Goal: Transaction & Acquisition: Purchase product/service

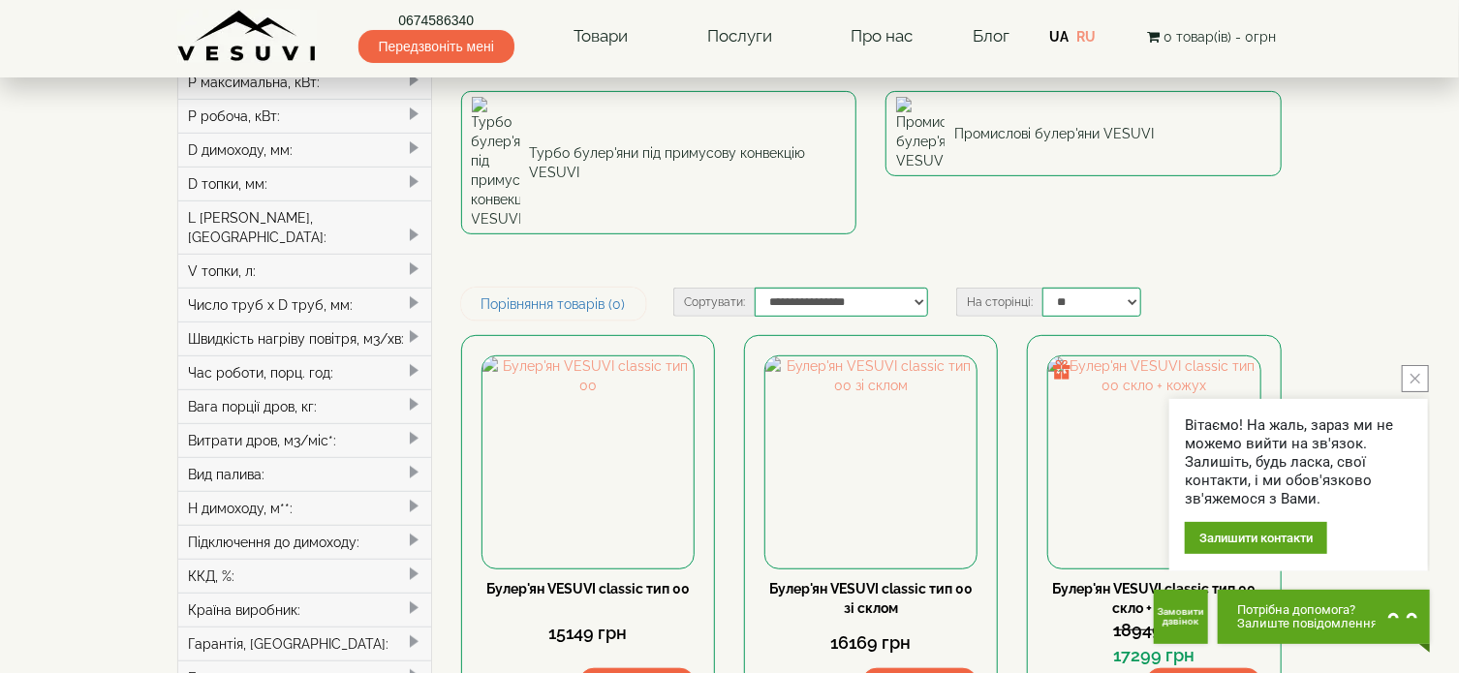
scroll to position [387, 0]
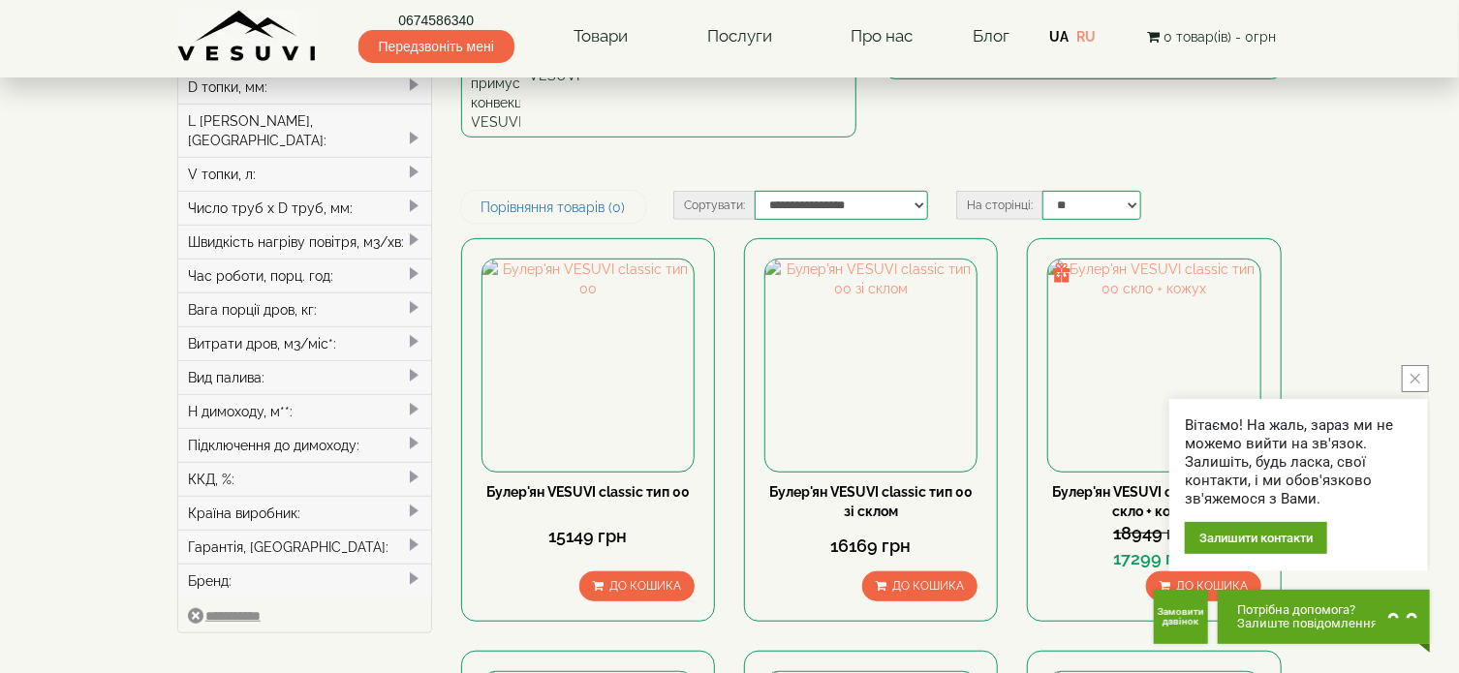
click at [1418, 378] on icon "close button" at bounding box center [1415, 379] width 10 height 10
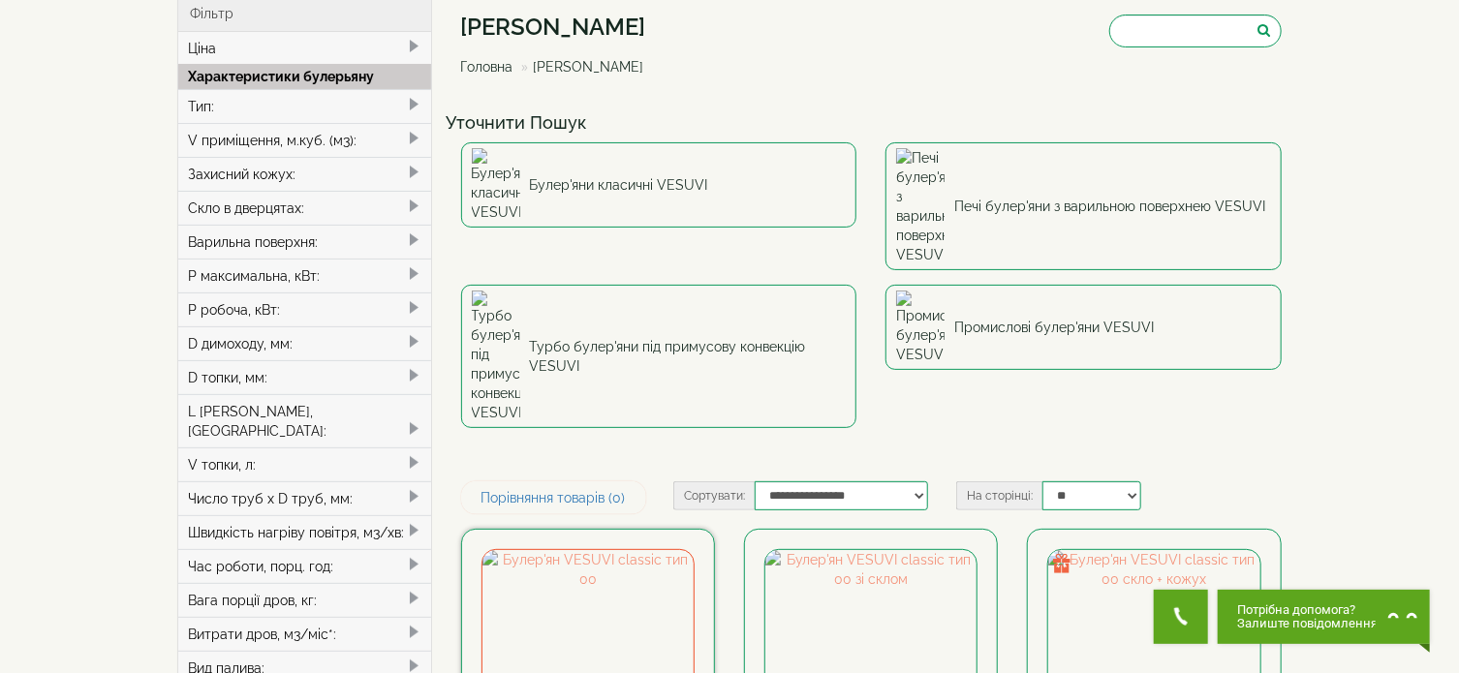
scroll to position [0, 0]
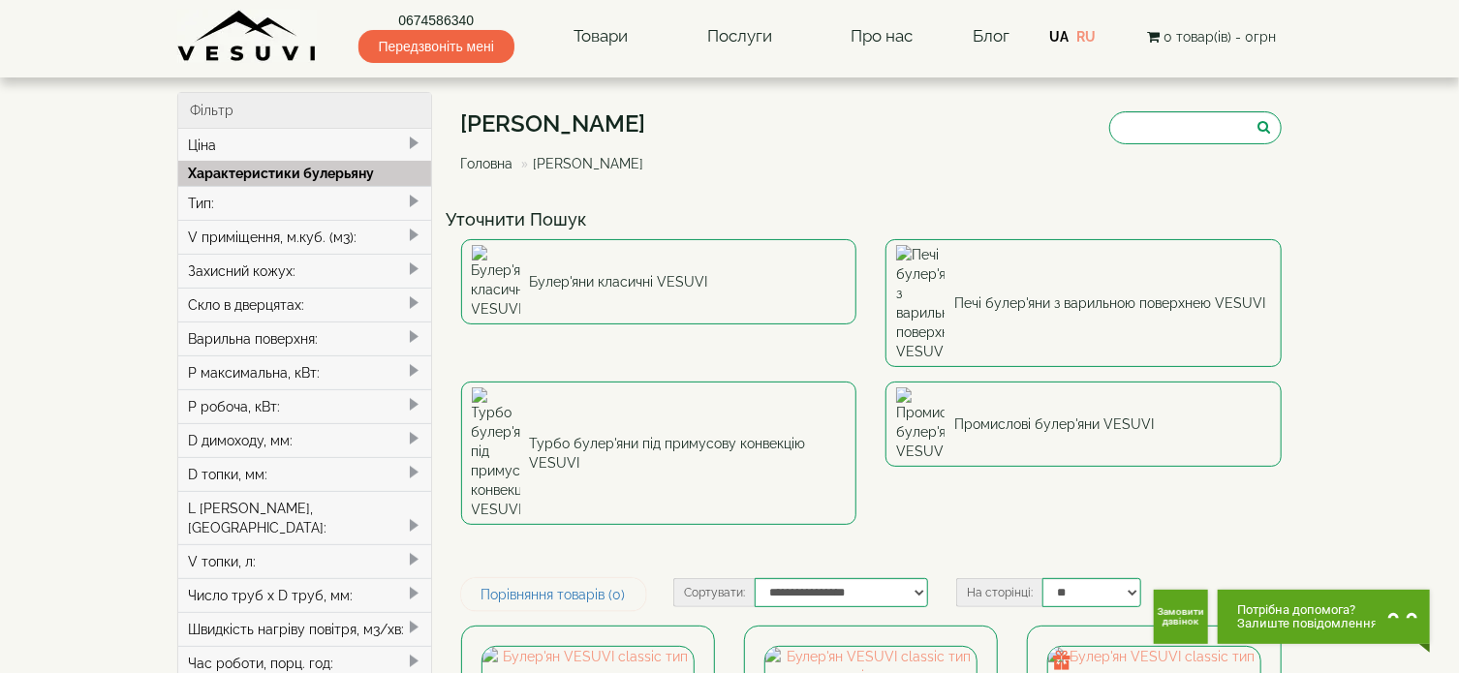
click at [406, 194] on span at bounding box center [413, 201] width 15 height 15
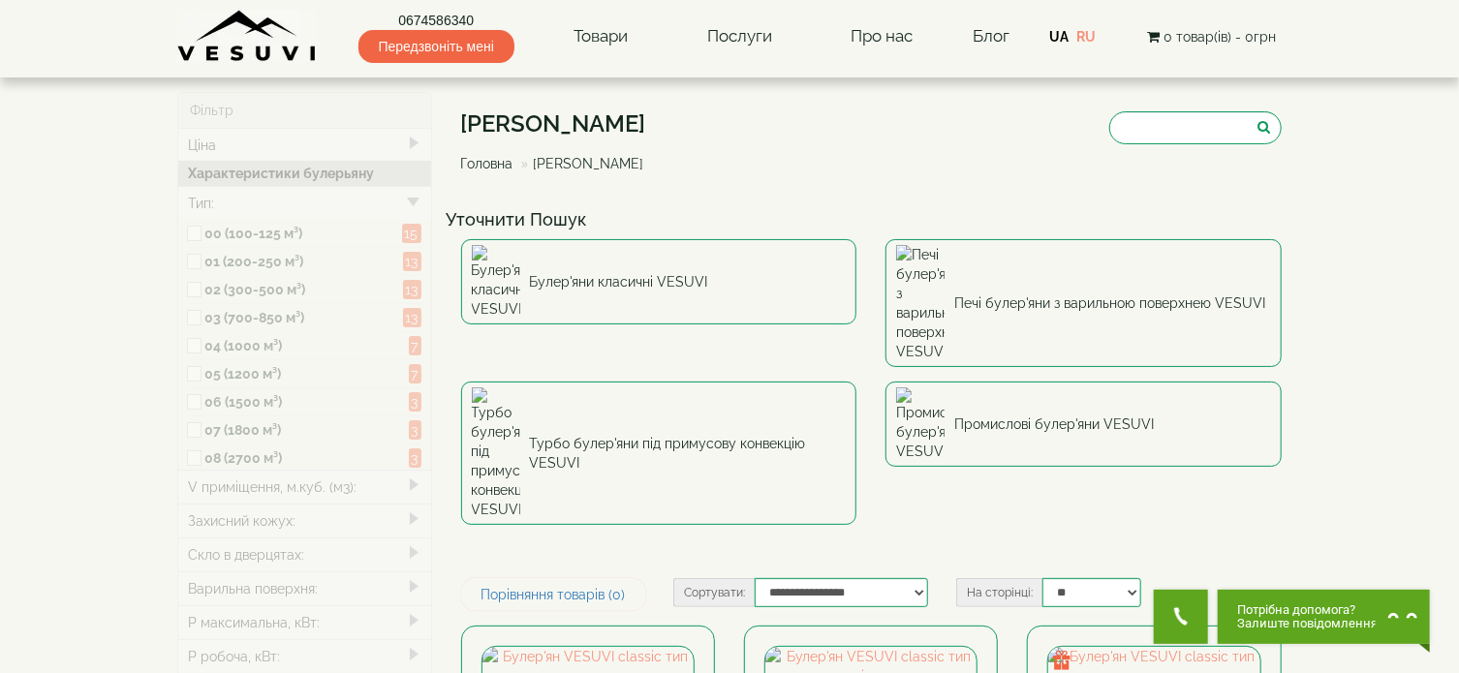
type input "*****"
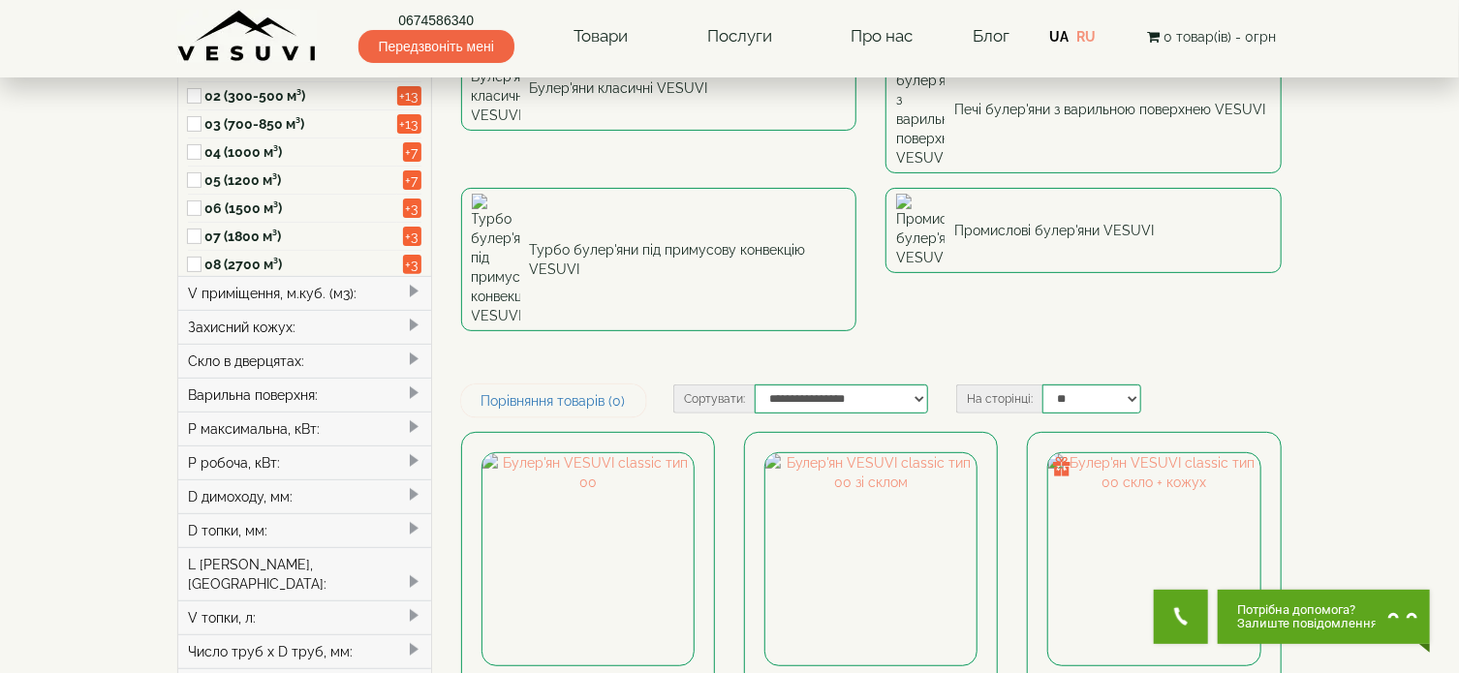
scroll to position [387, 0]
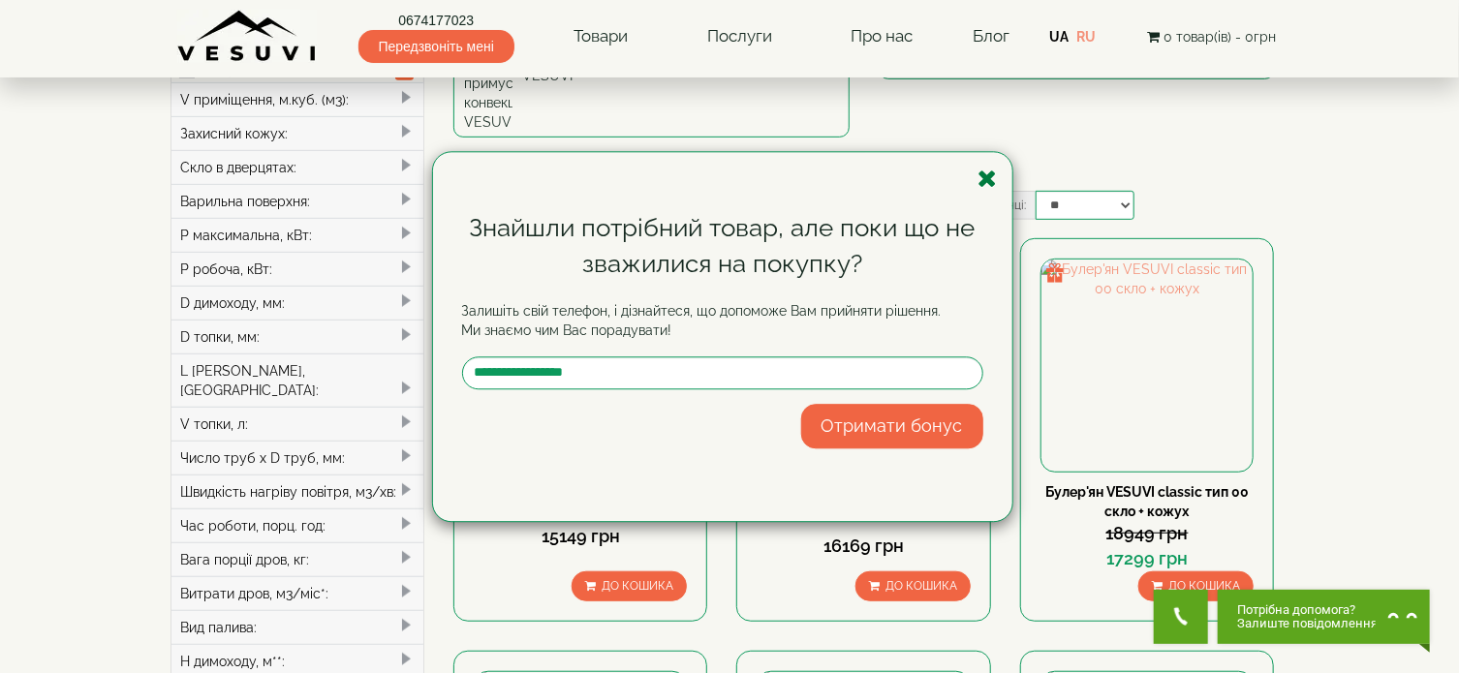
click at [989, 176] on icon "button" at bounding box center [987, 179] width 19 height 24
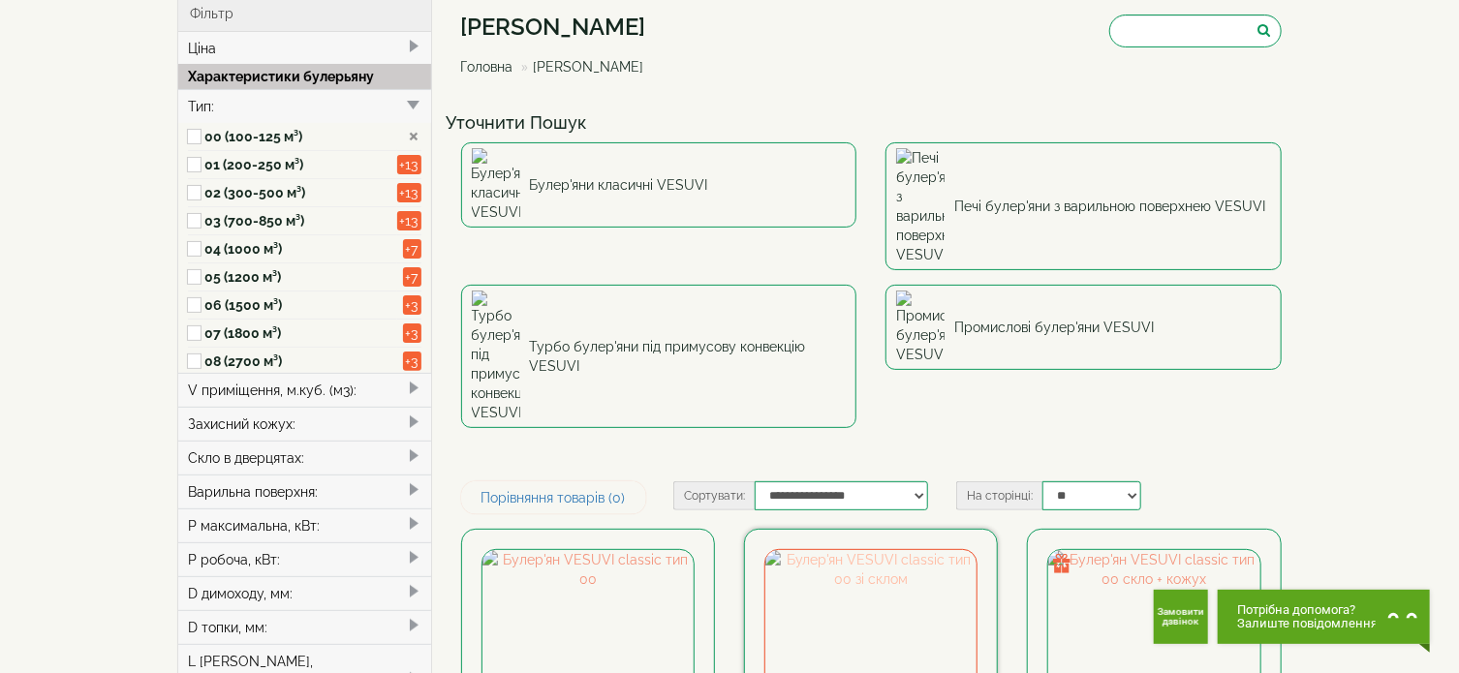
scroll to position [291, 0]
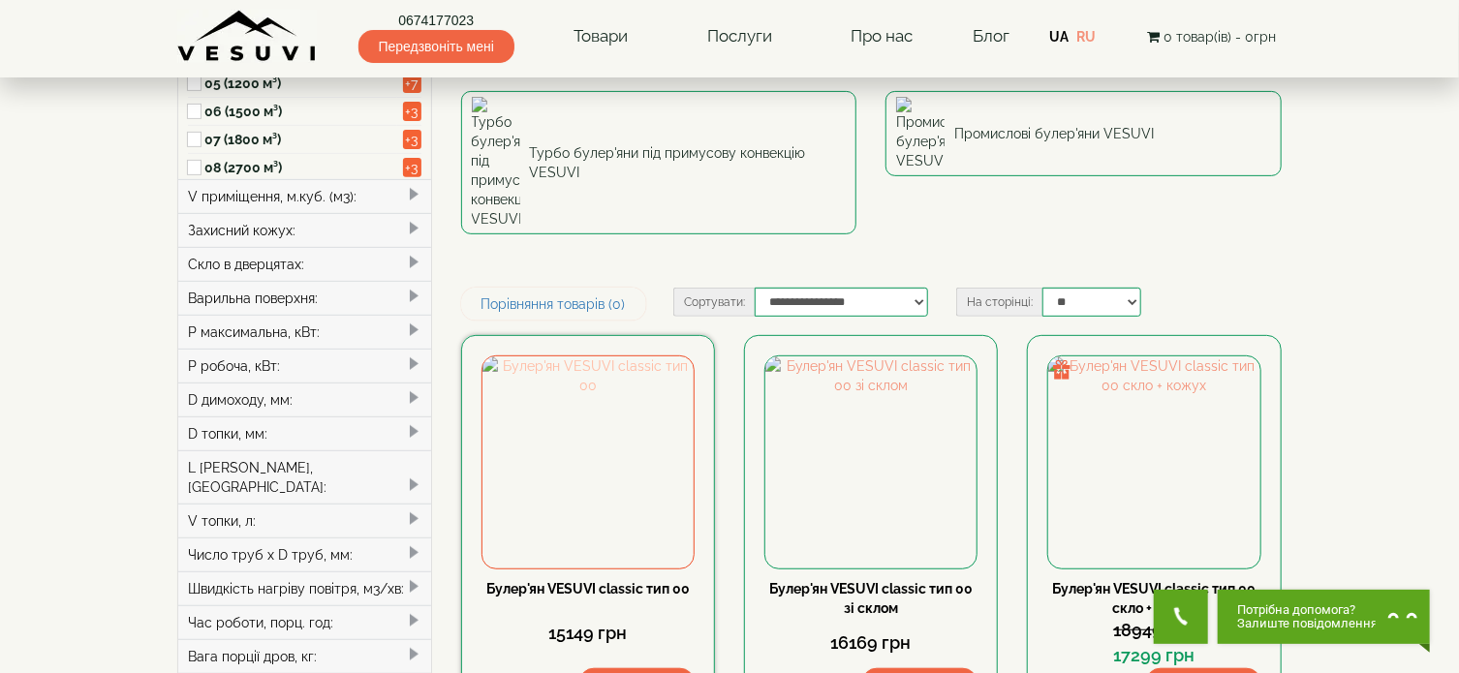
click at [625, 356] on img at bounding box center [587, 461] width 211 height 211
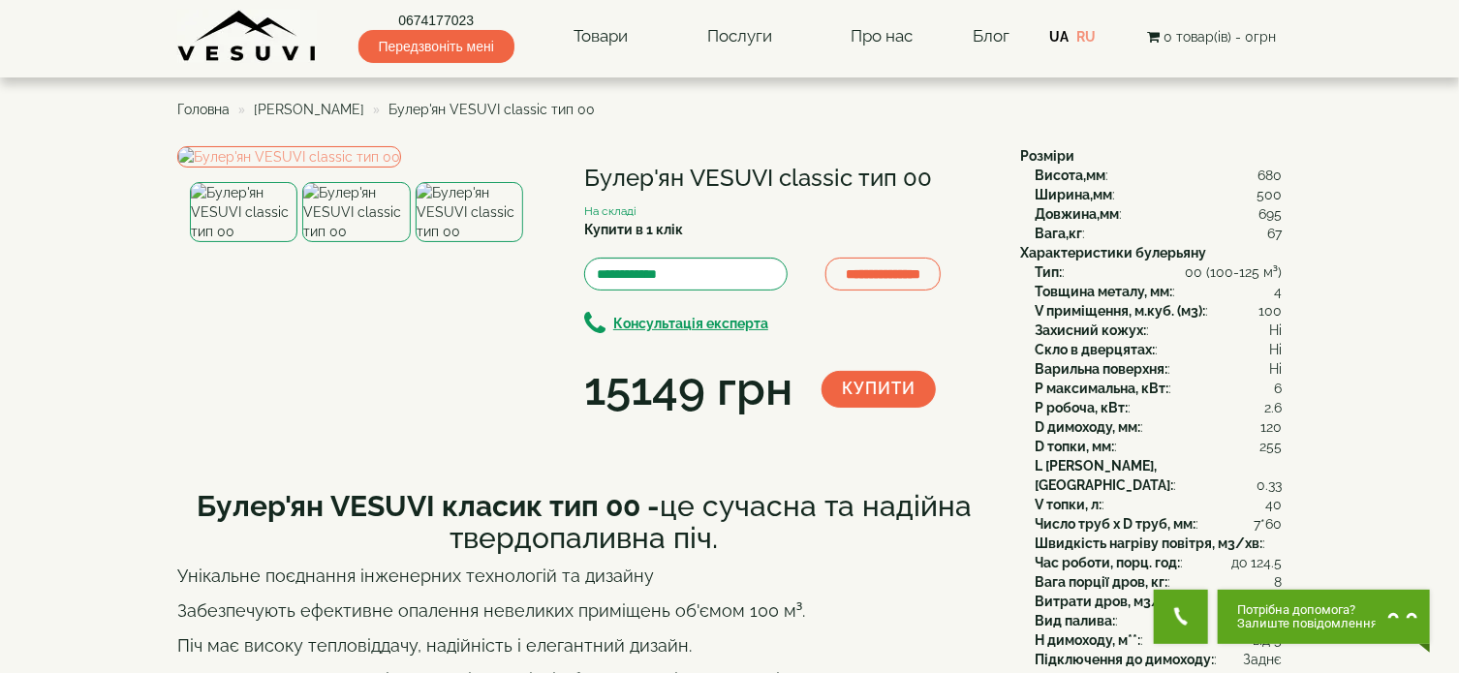
click at [317, 242] on img at bounding box center [356, 212] width 108 height 60
click at [223, 242] on img at bounding box center [244, 212] width 108 height 60
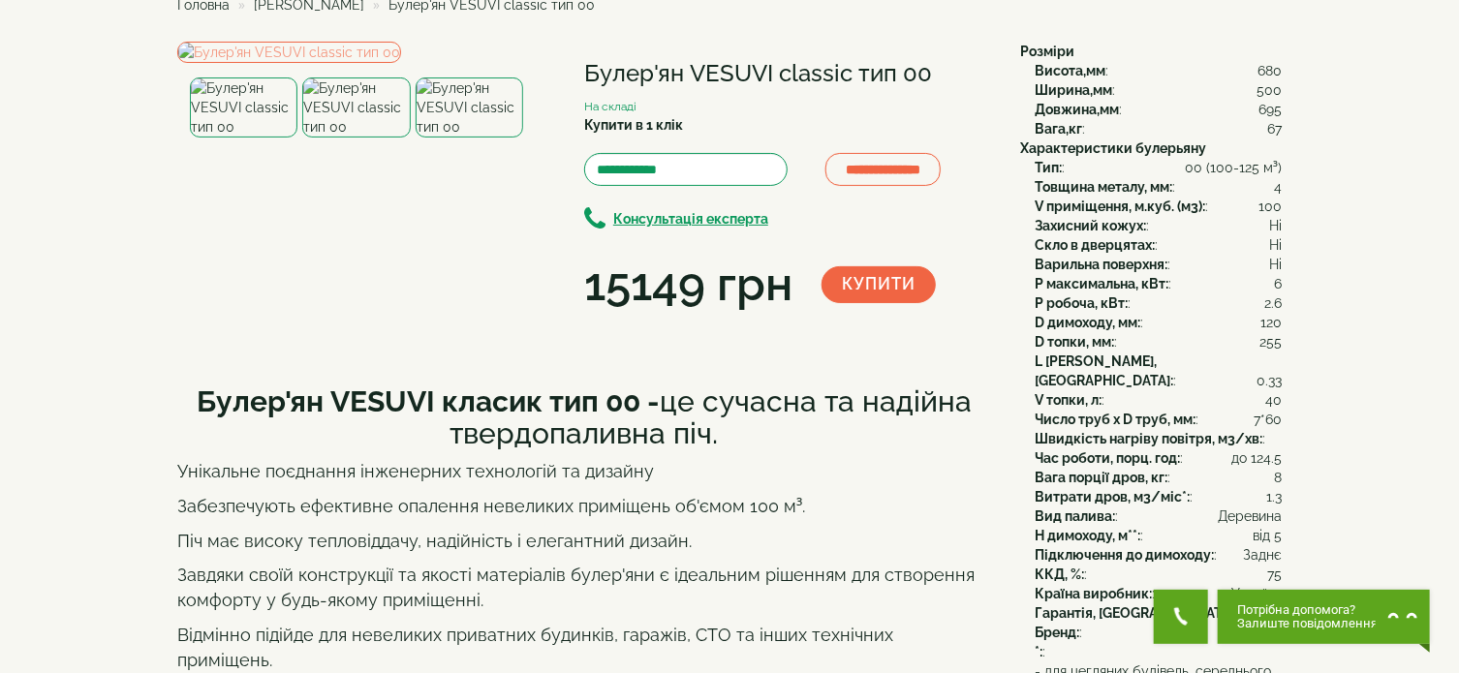
scroll to position [8, 0]
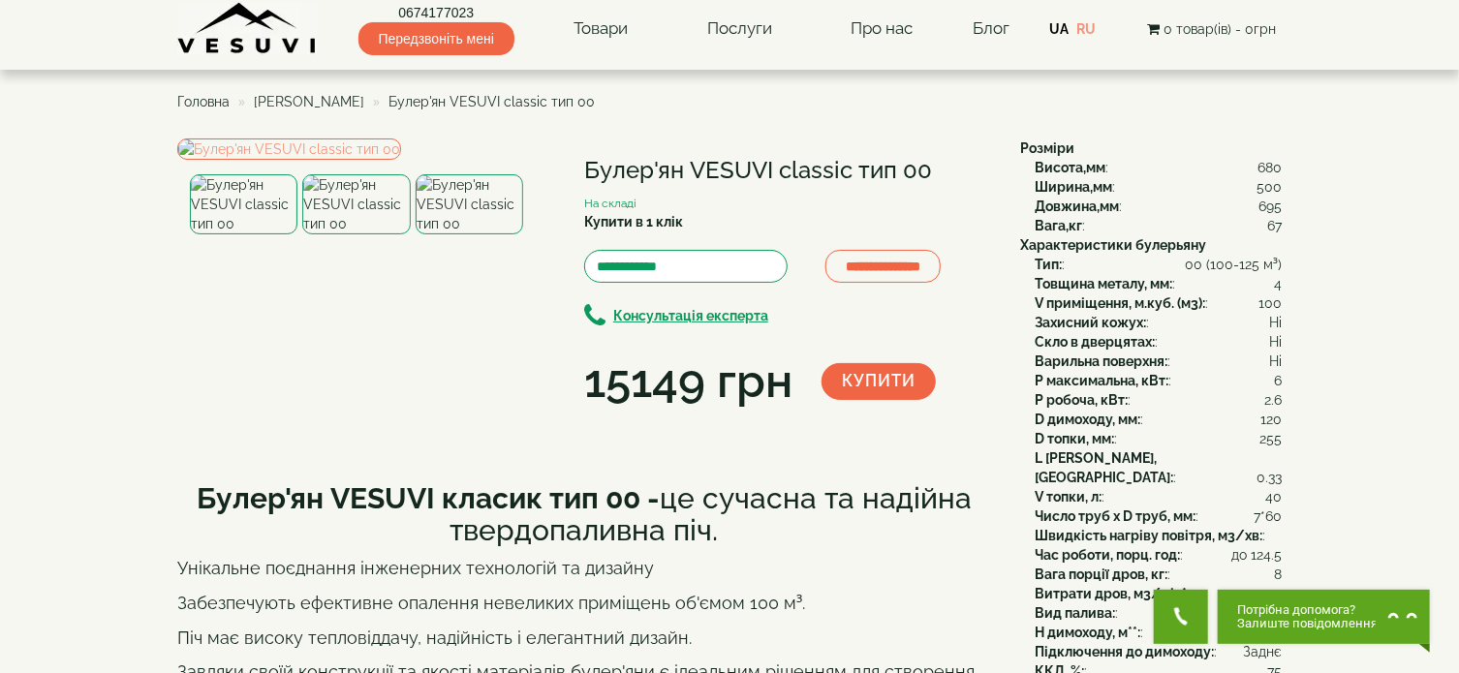
click at [469, 234] on img at bounding box center [470, 204] width 108 height 60
